Goal: Information Seeking & Learning: Browse casually

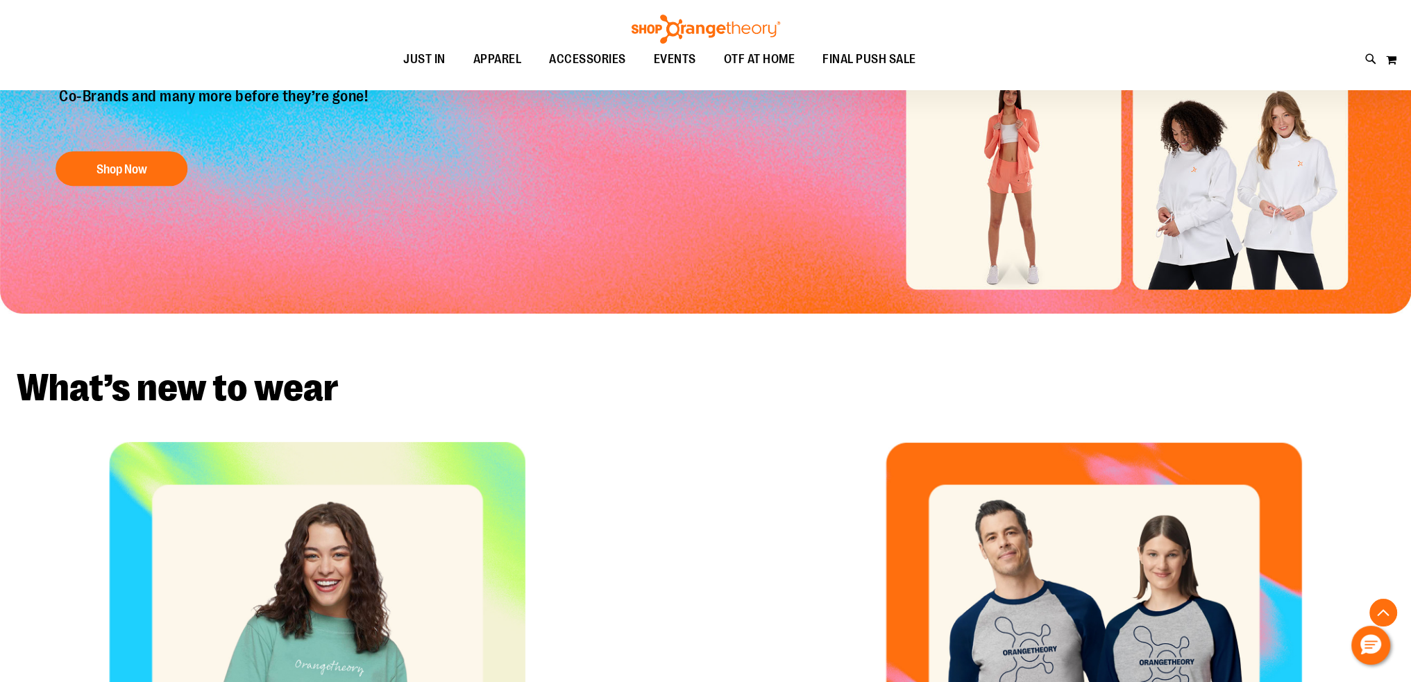
scroll to position [555, 0]
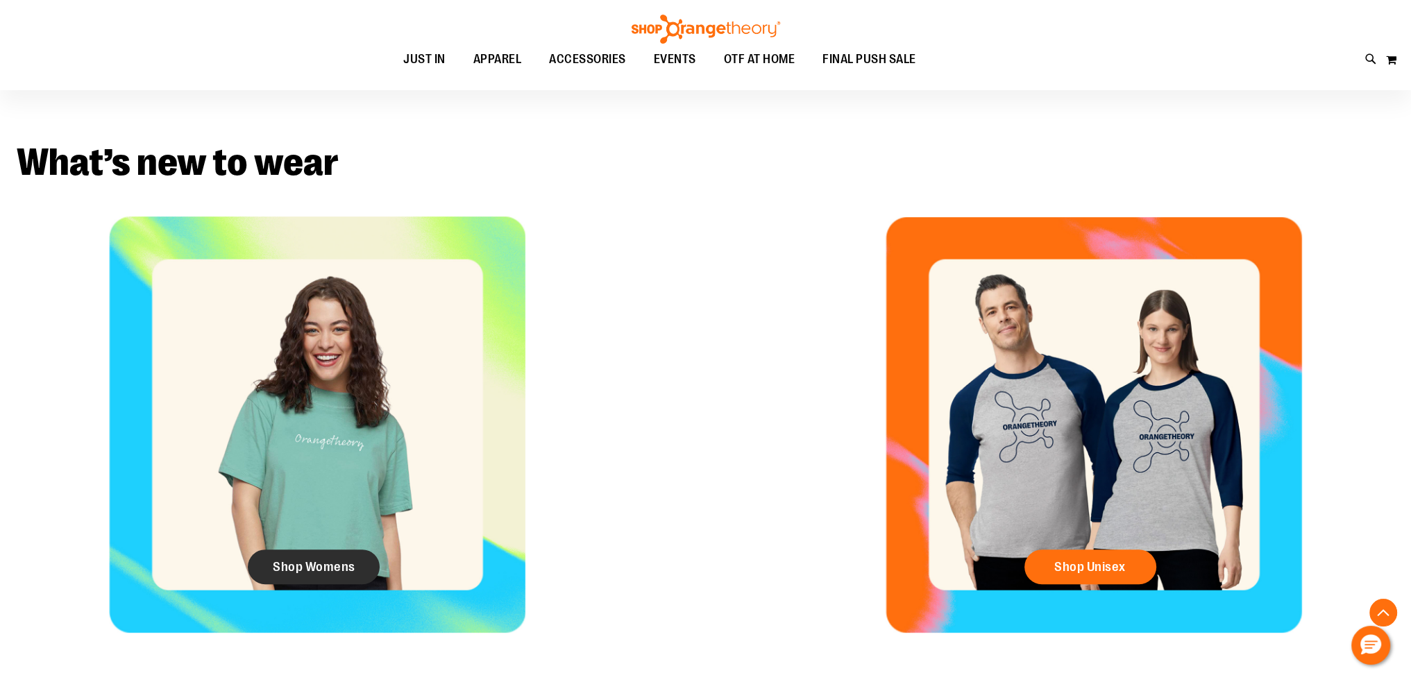
click at [358, 563] on link "Shop Womens" at bounding box center [314, 567] width 132 height 35
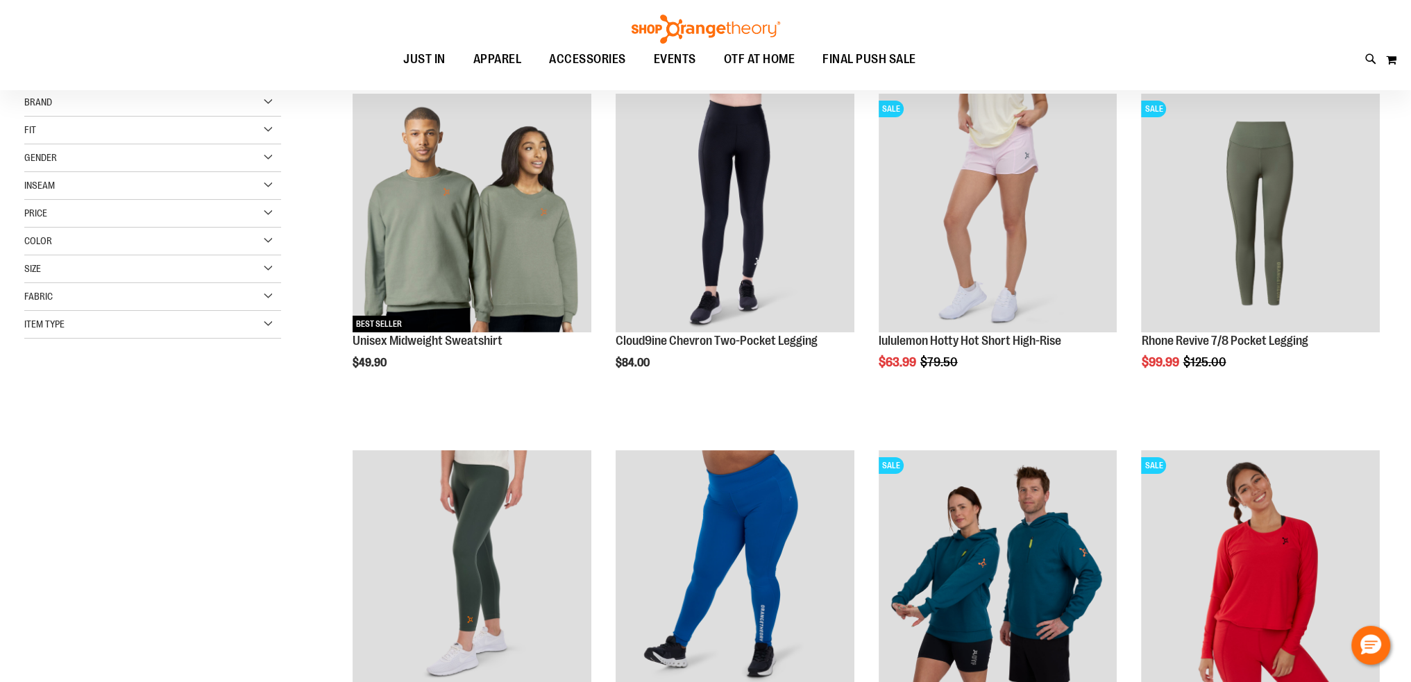
scroll to position [208, 0]
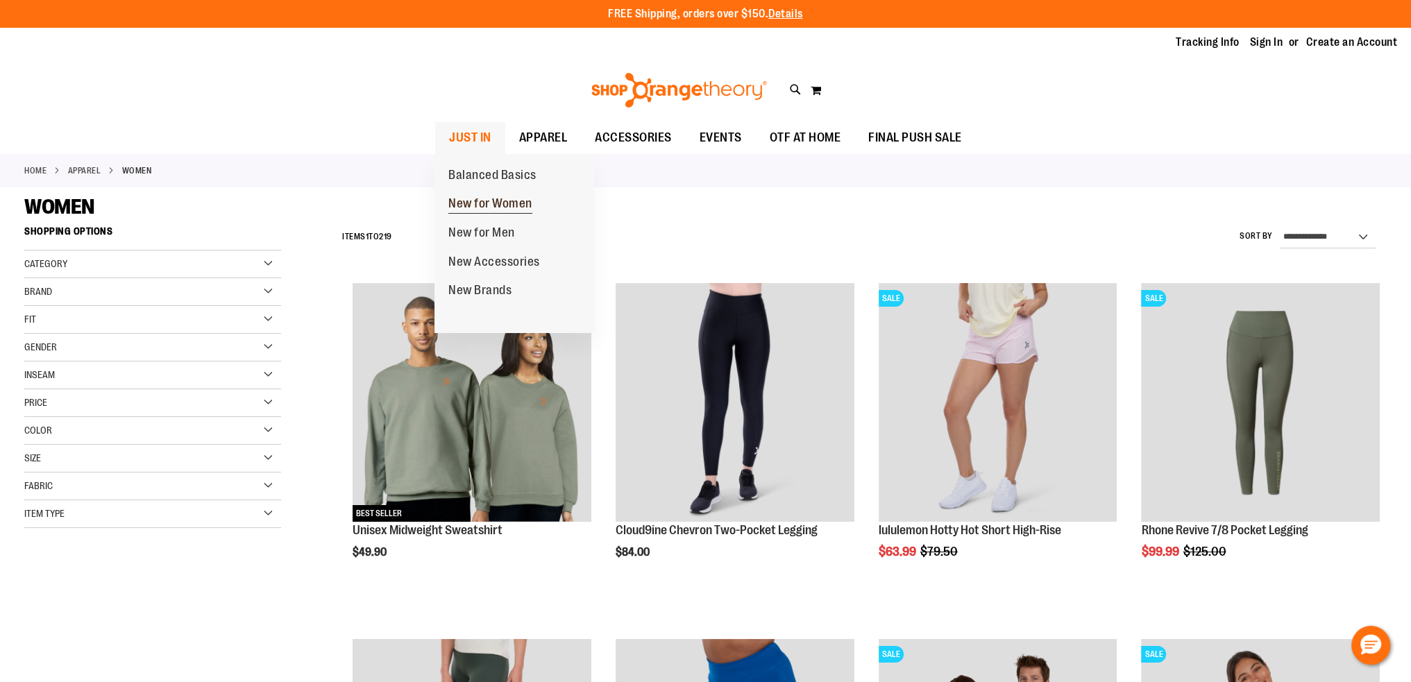
click at [465, 205] on span "New for Women" at bounding box center [490, 204] width 84 height 17
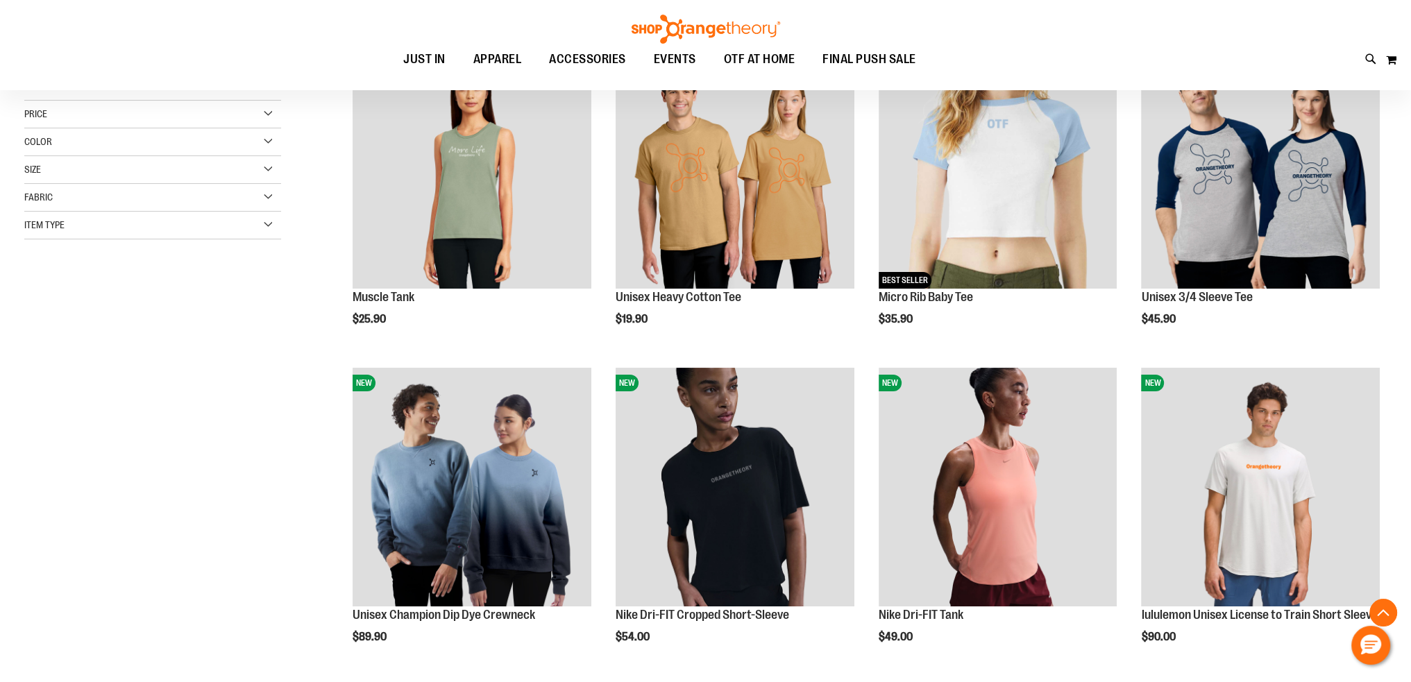
scroll to position [208, 0]
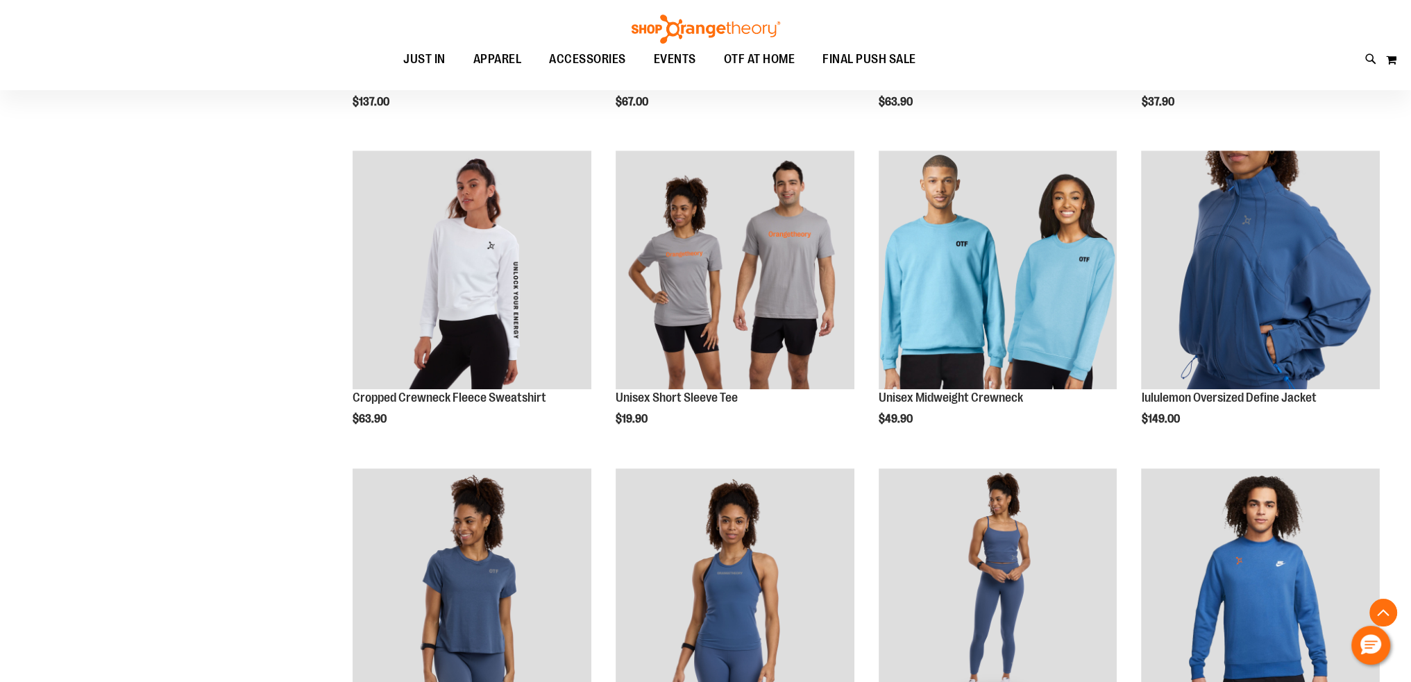
scroll to position [1111, 0]
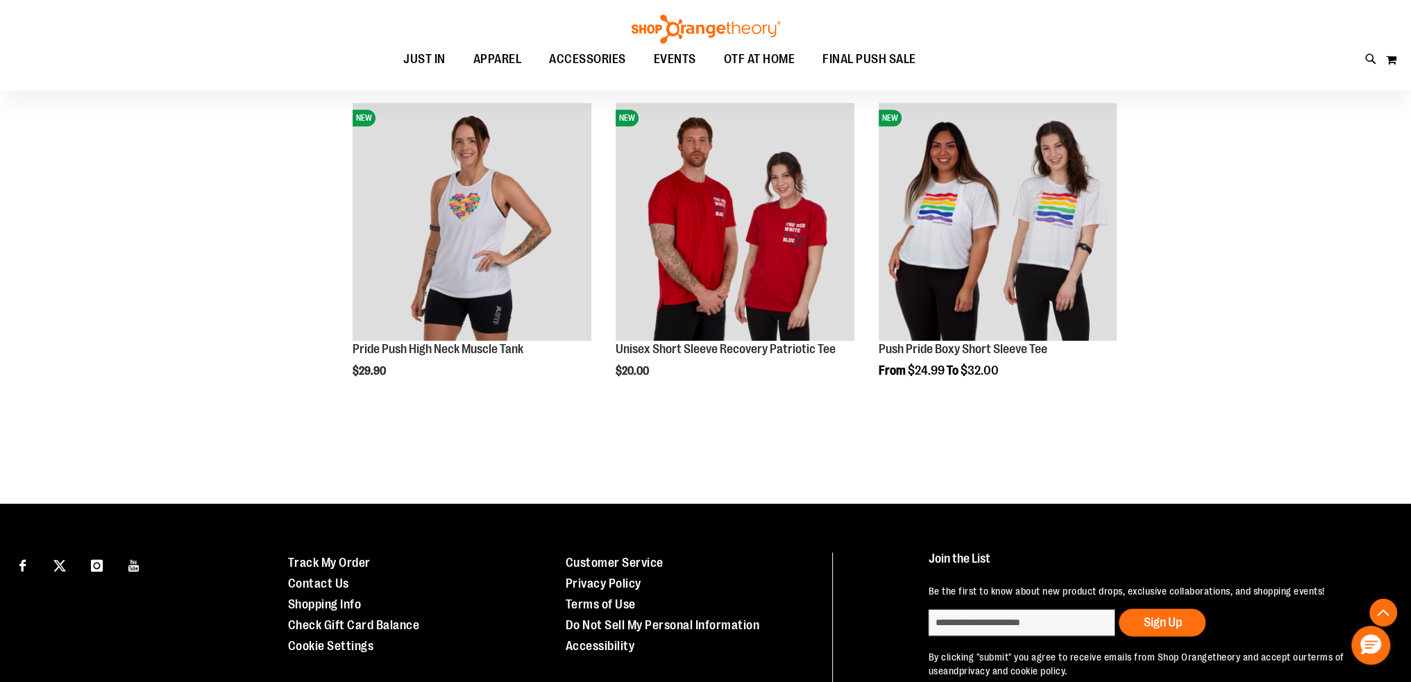
scroll to position [2430, 0]
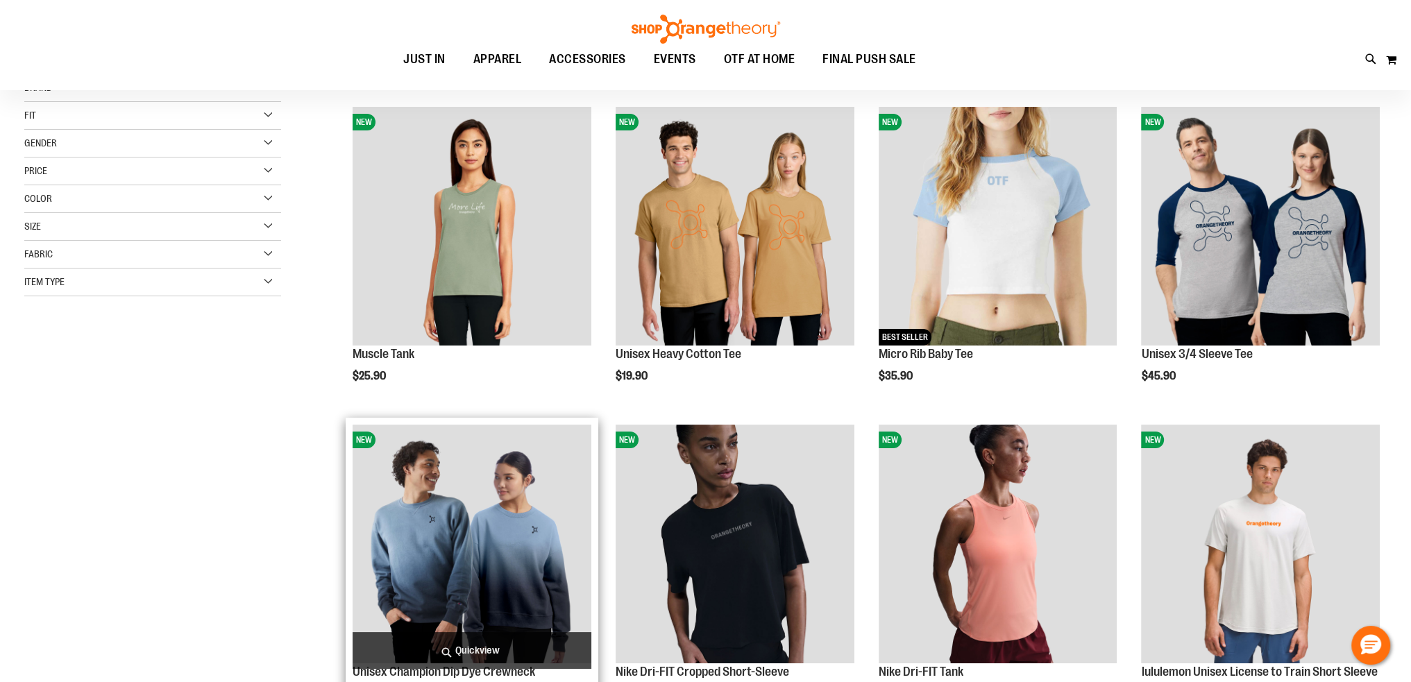
scroll to position [208, 0]
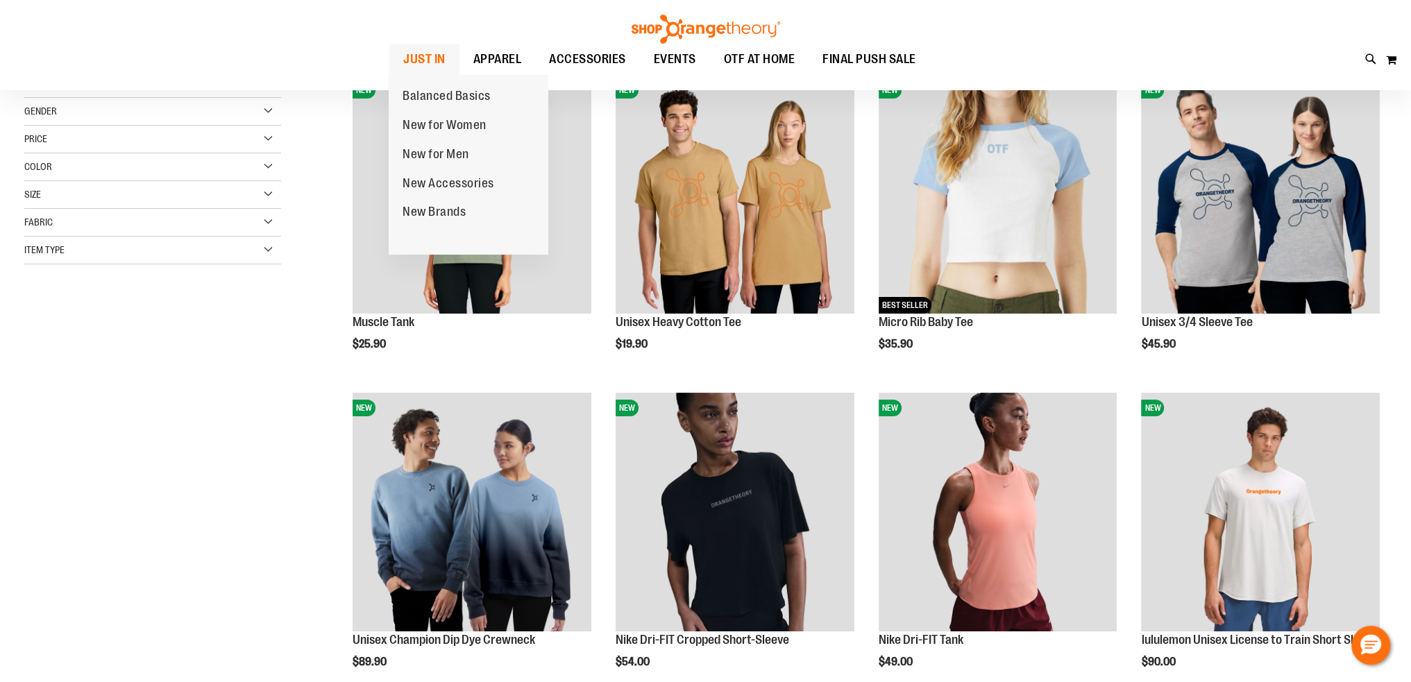
click at [419, 52] on span "JUST IN" at bounding box center [424, 59] width 42 height 31
click at [415, 158] on span "New for Men" at bounding box center [436, 155] width 67 height 17
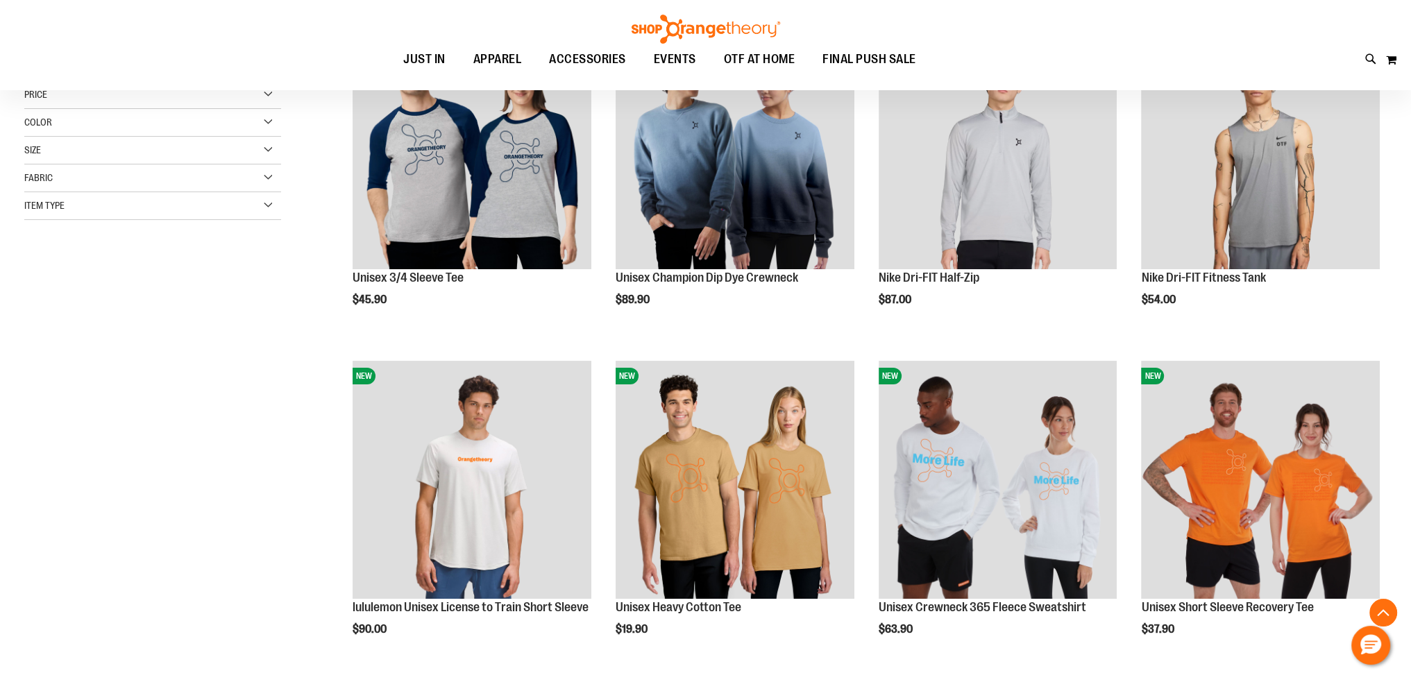
scroll to position [346, 0]
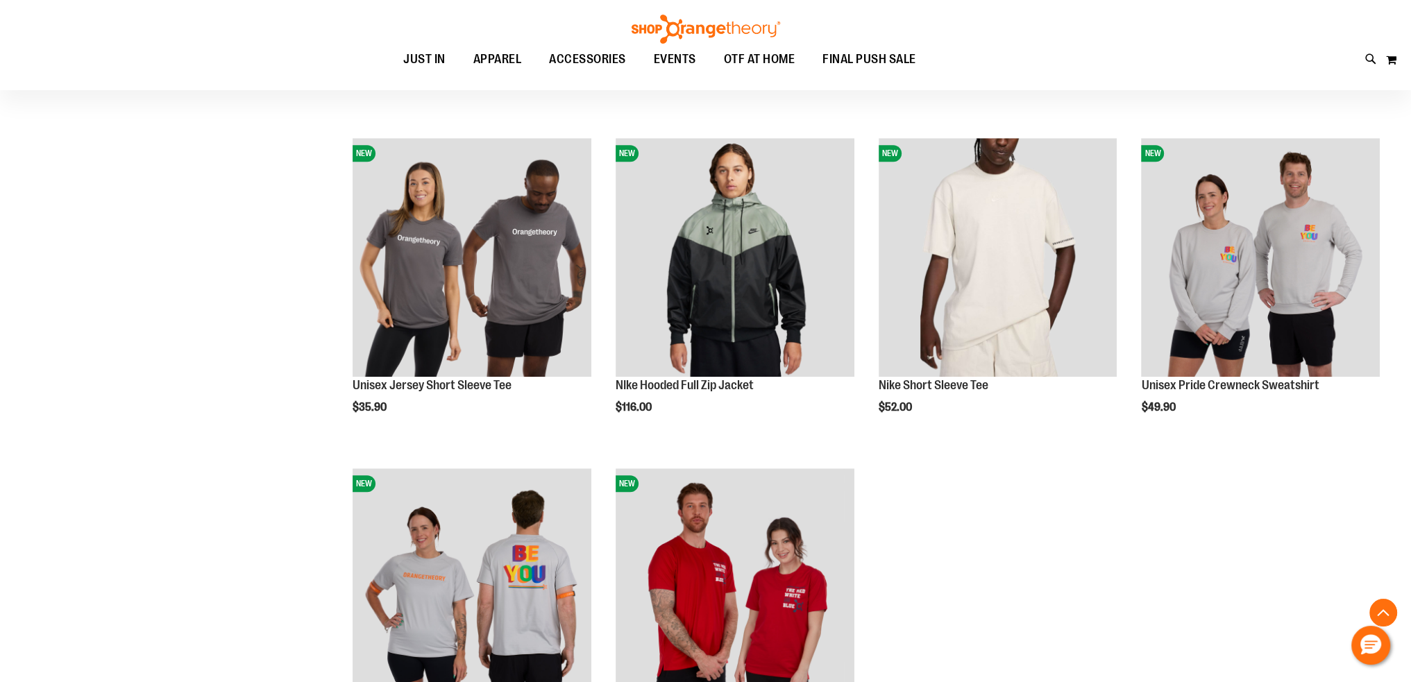
scroll to position [1318, 0]
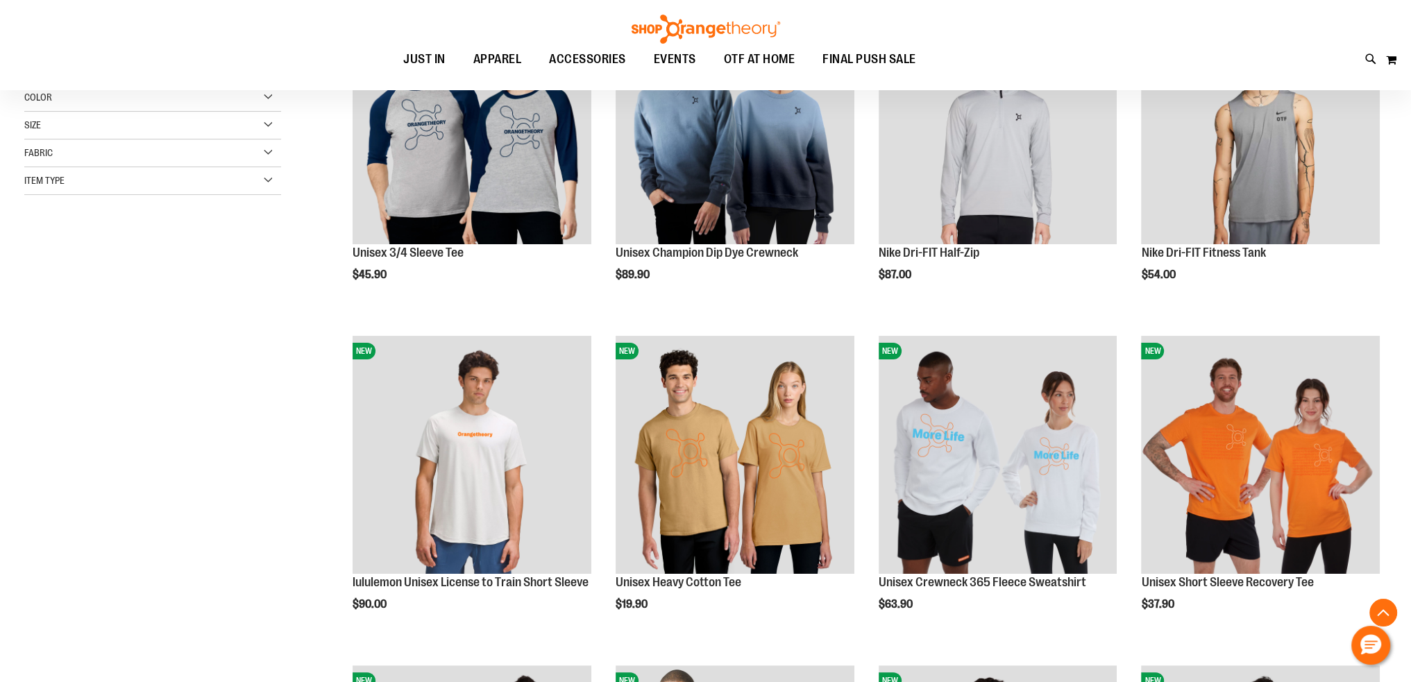
scroll to position [69, 0]
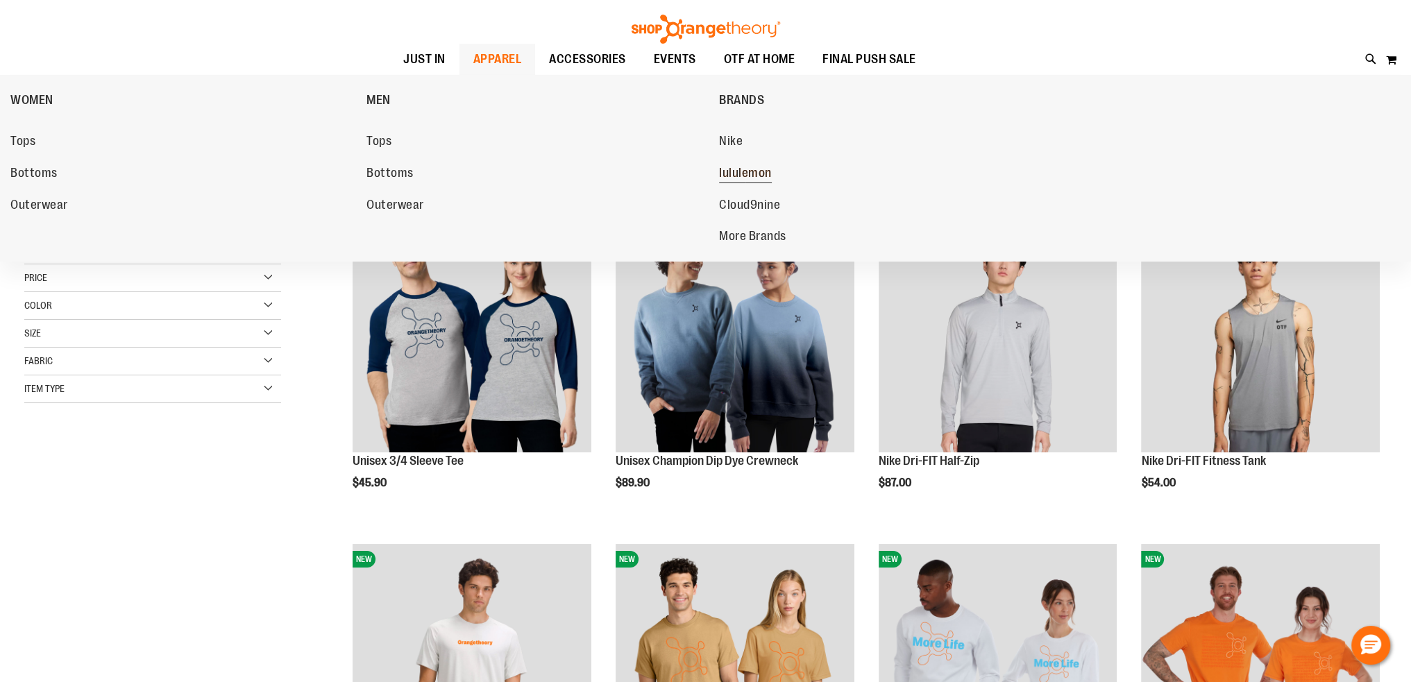
click at [744, 171] on span "lululemon" at bounding box center [745, 174] width 53 height 17
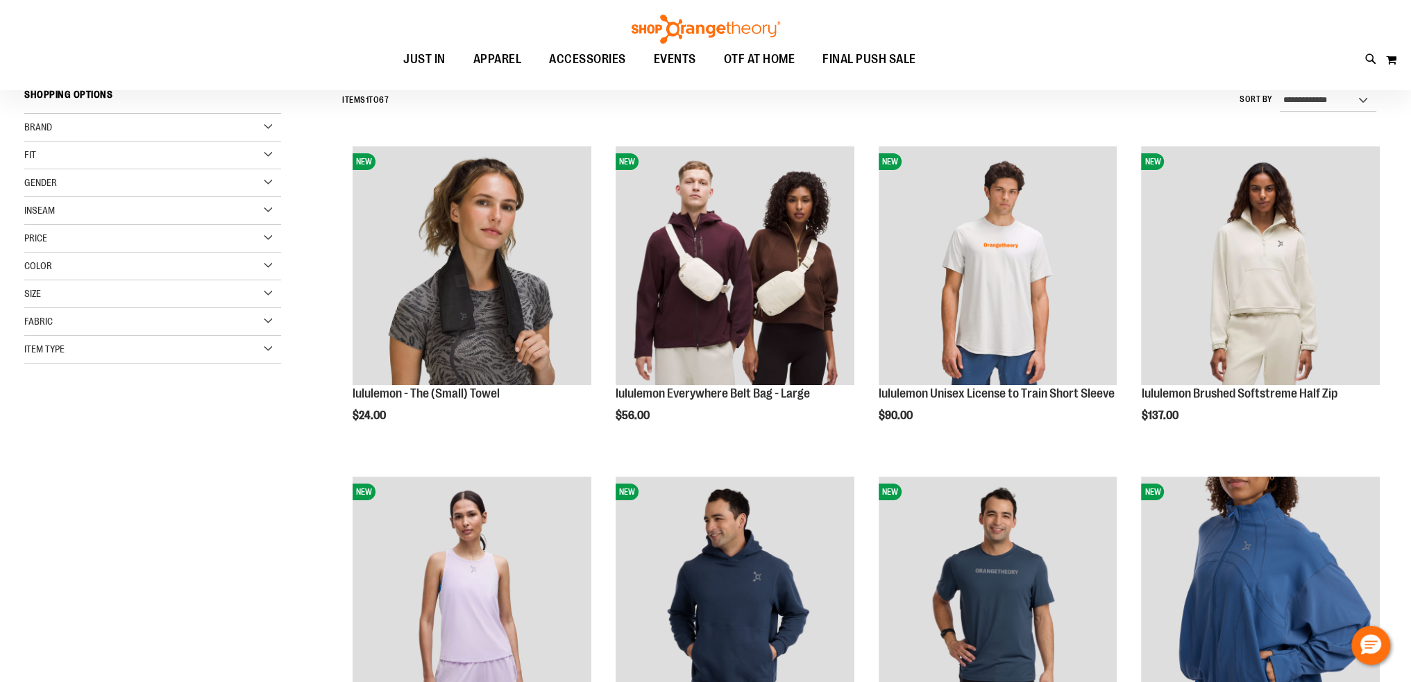
scroll to position [138, 0]
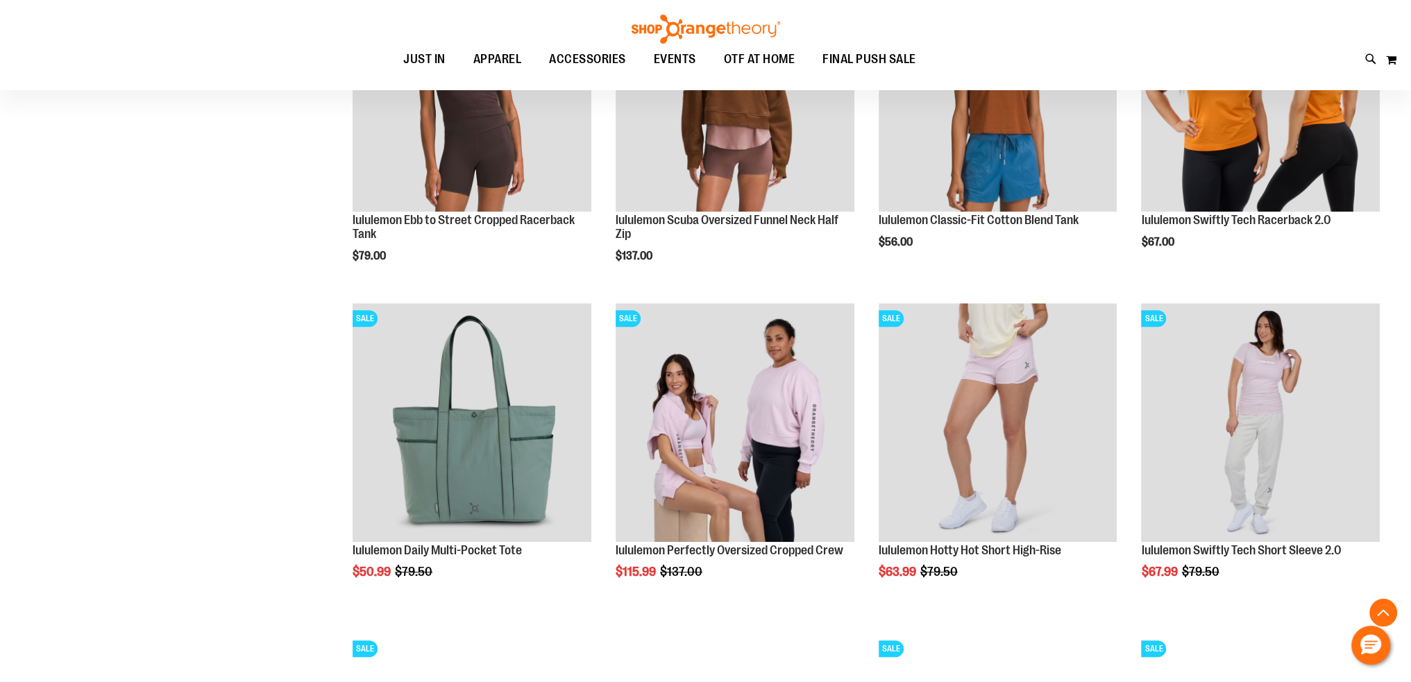
scroll to position [1457, 0]
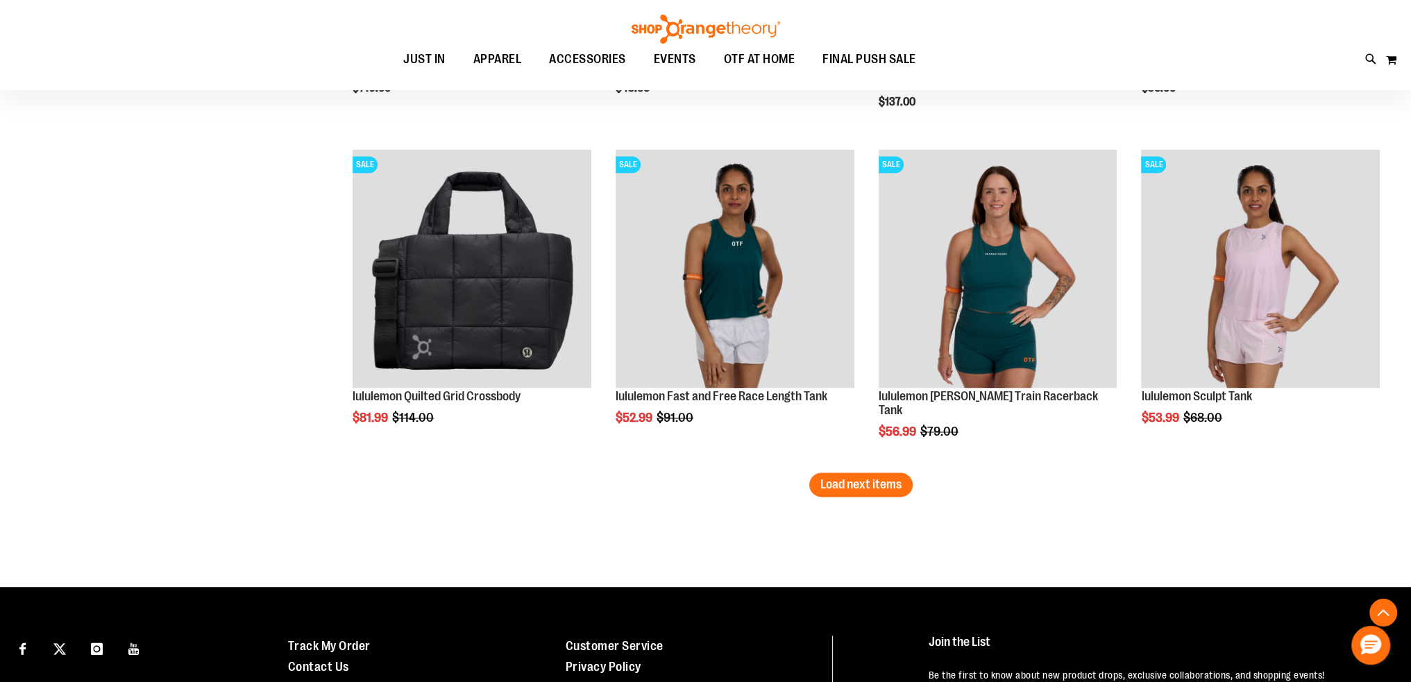
scroll to position [2845, 0]
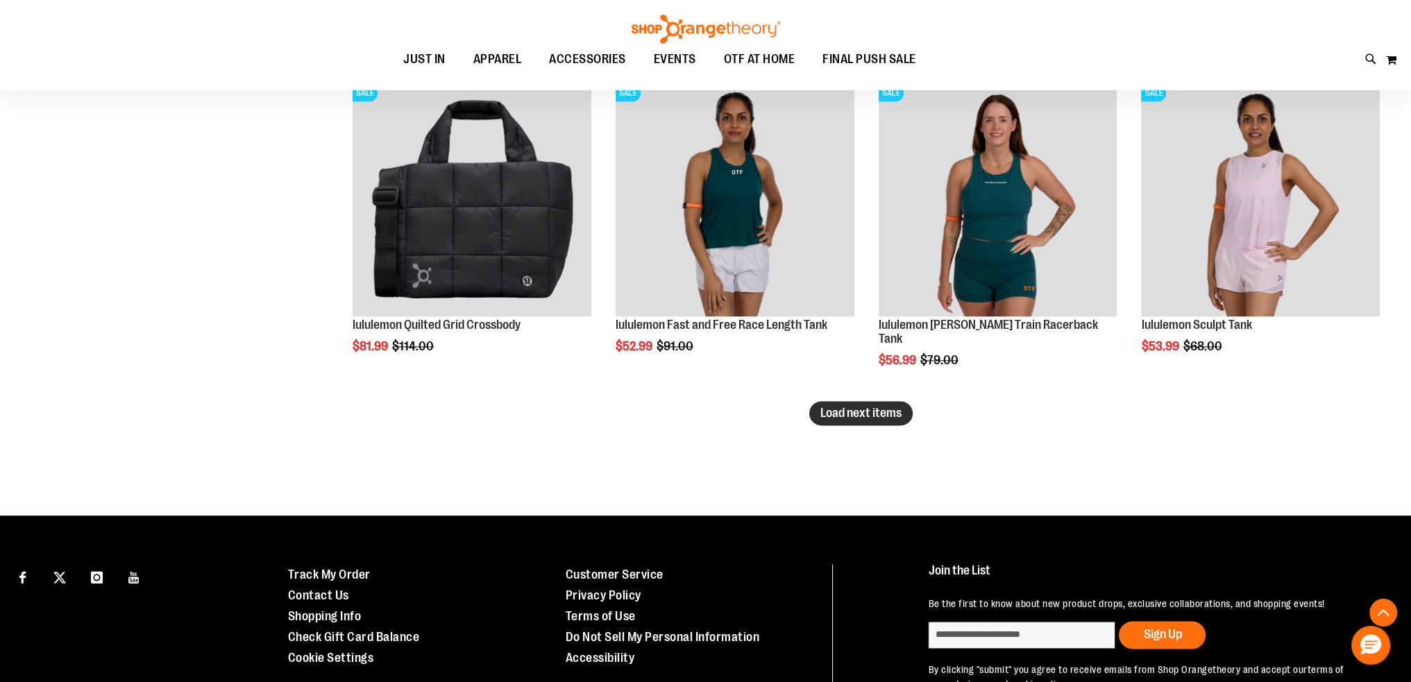
click at [861, 416] on span "Load next items" at bounding box center [861, 413] width 81 height 14
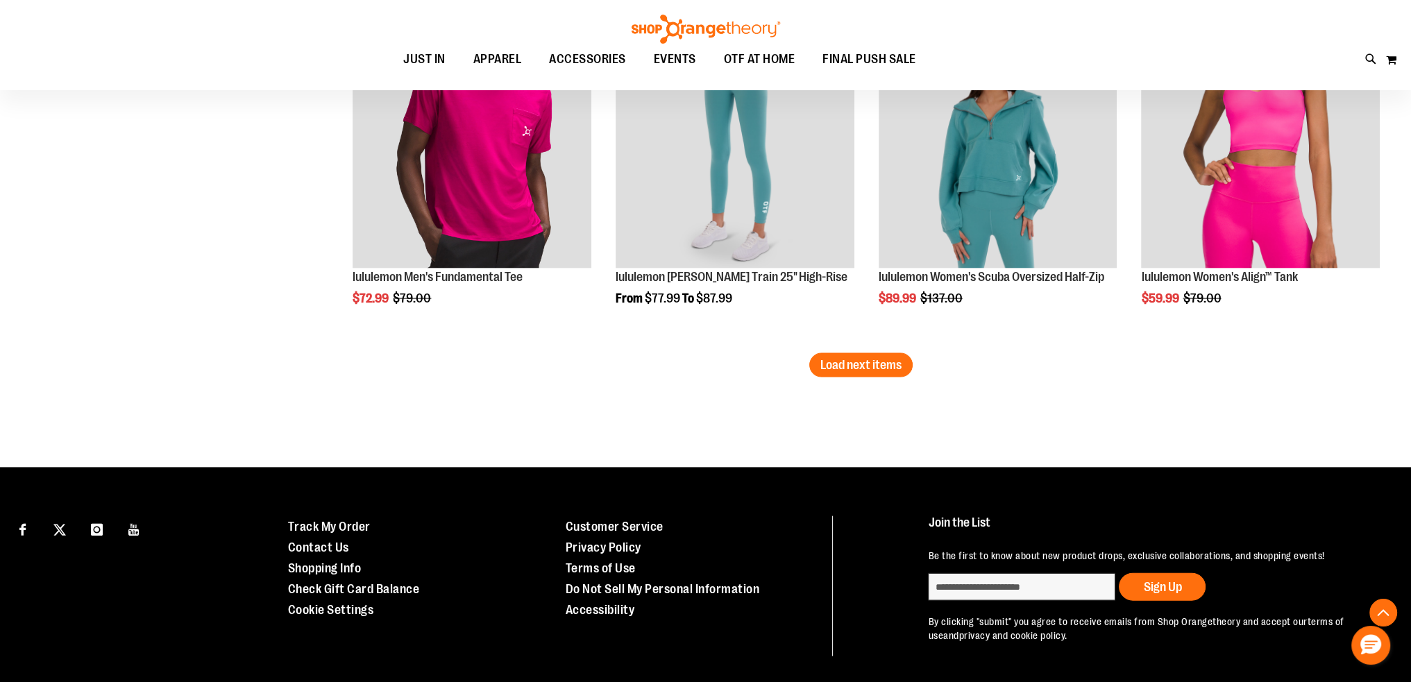
scroll to position [3887, 0]
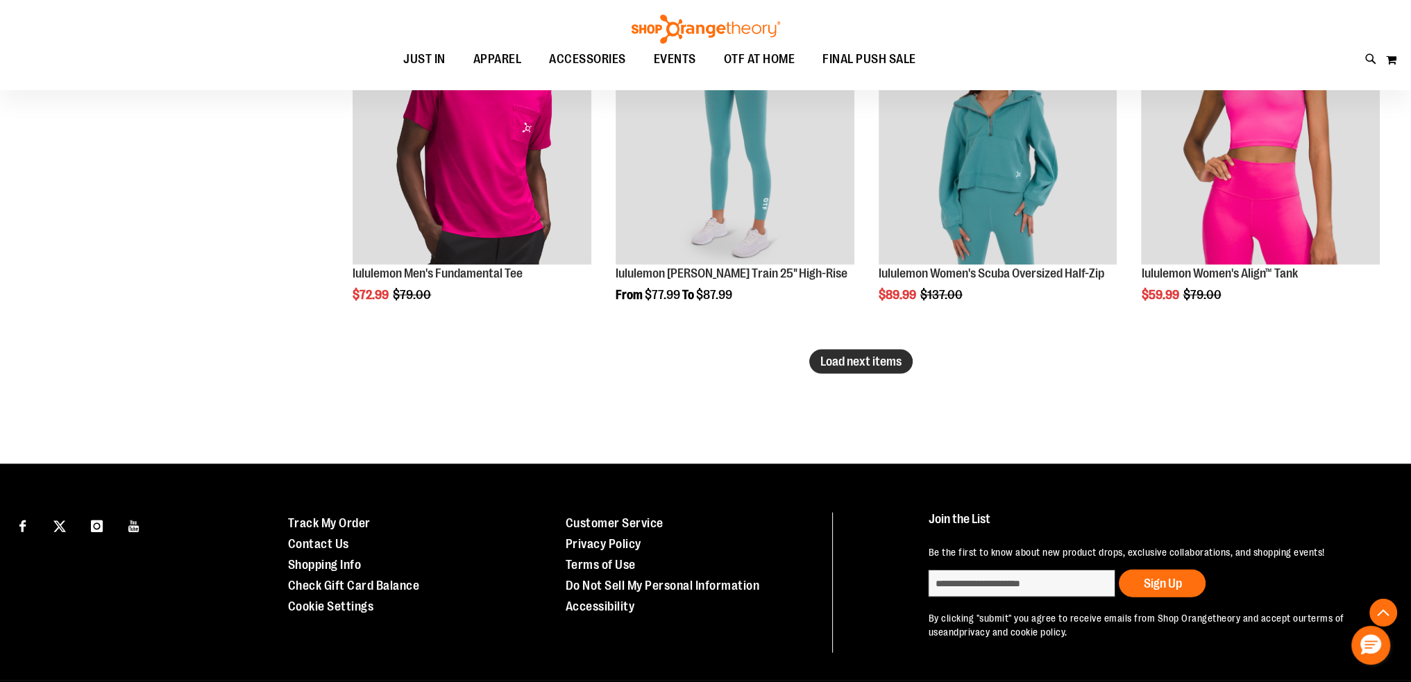
click at [827, 368] on span "Load next items" at bounding box center [861, 362] width 81 height 14
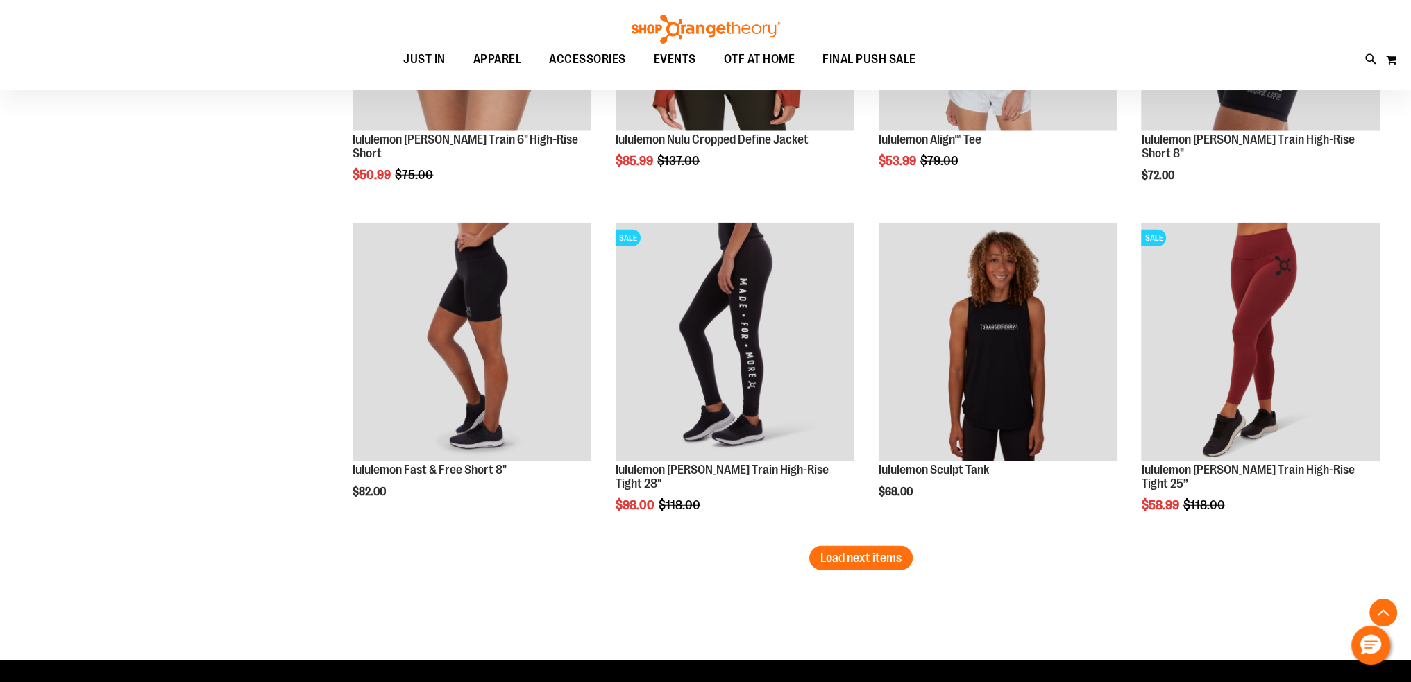
scroll to position [4720, 0]
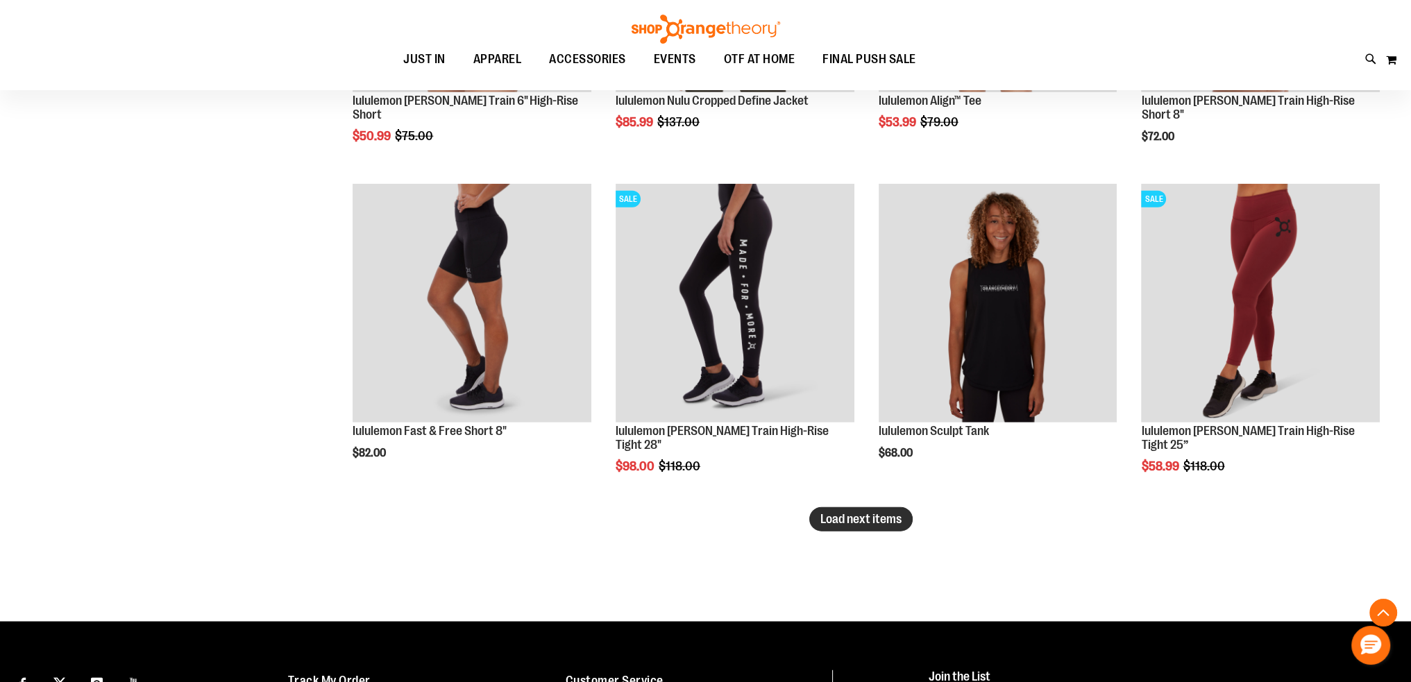
click at [818, 516] on button "Load next items" at bounding box center [860, 519] width 103 height 24
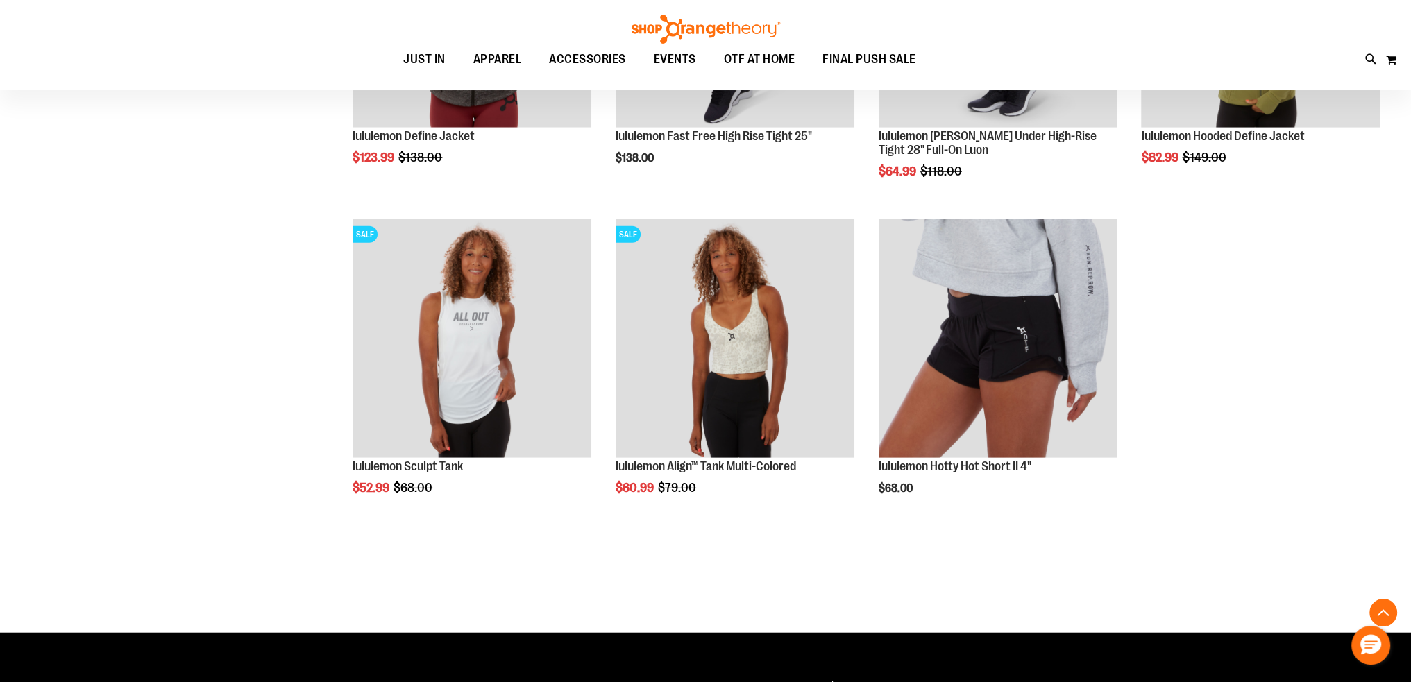
scroll to position [5414, 0]
